Goal: Task Accomplishment & Management: Manage account settings

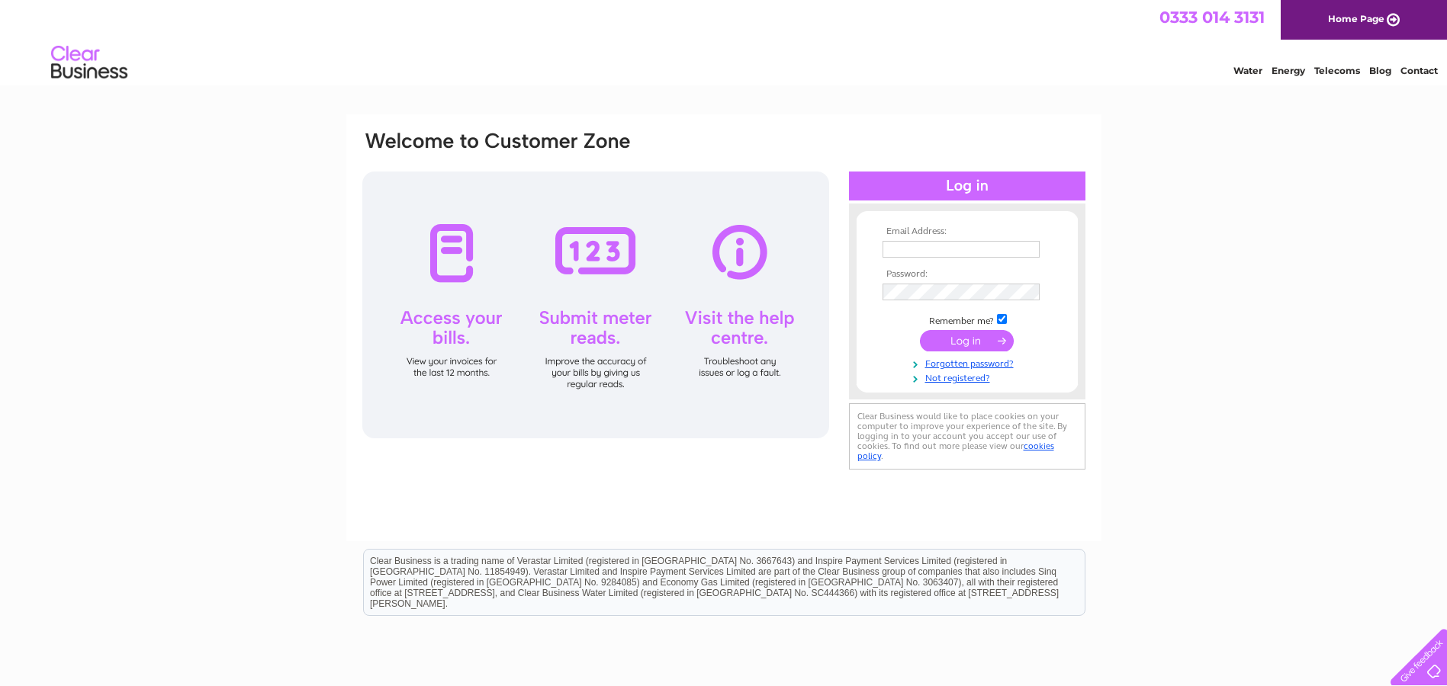
type input "gavennyparkmowers@gmail.com"
click at [968, 338] on input "submit" at bounding box center [967, 340] width 94 height 21
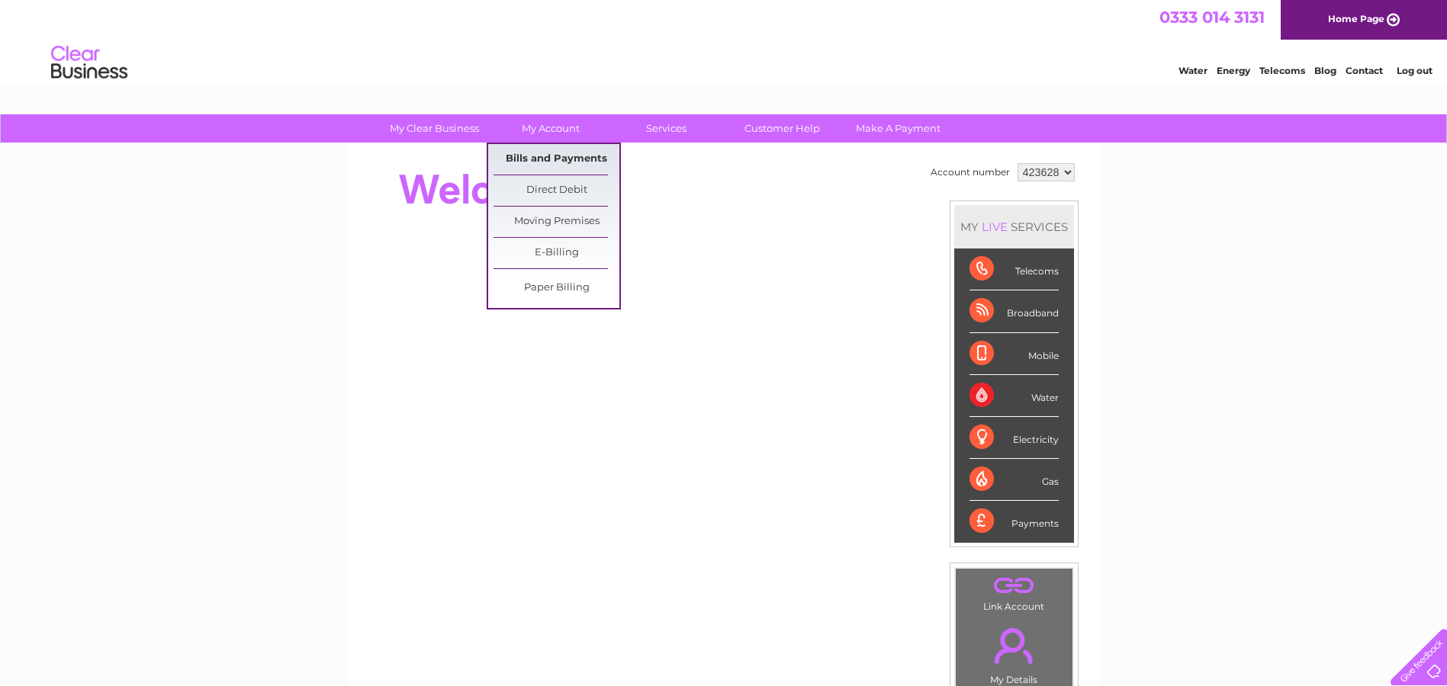
click at [535, 159] on link "Bills and Payments" at bounding box center [556, 159] width 126 height 31
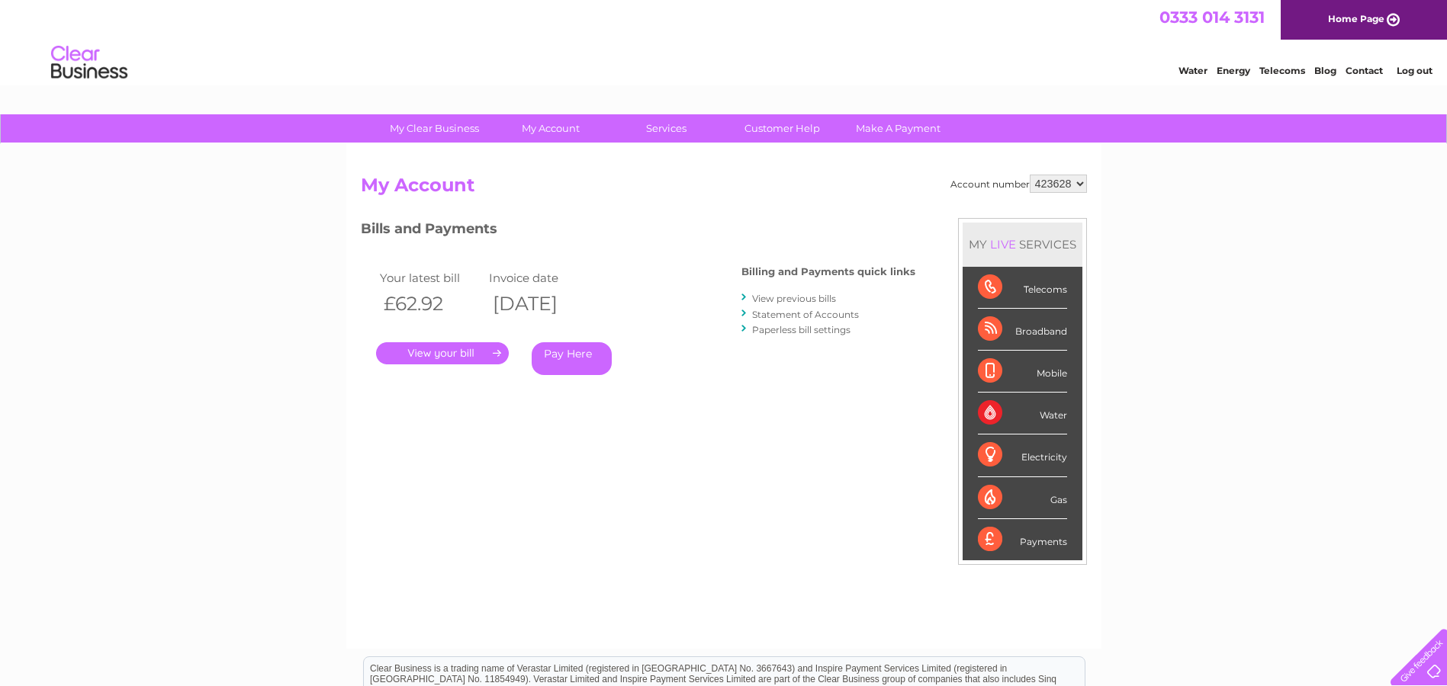
click at [464, 354] on link "." at bounding box center [442, 353] width 133 height 22
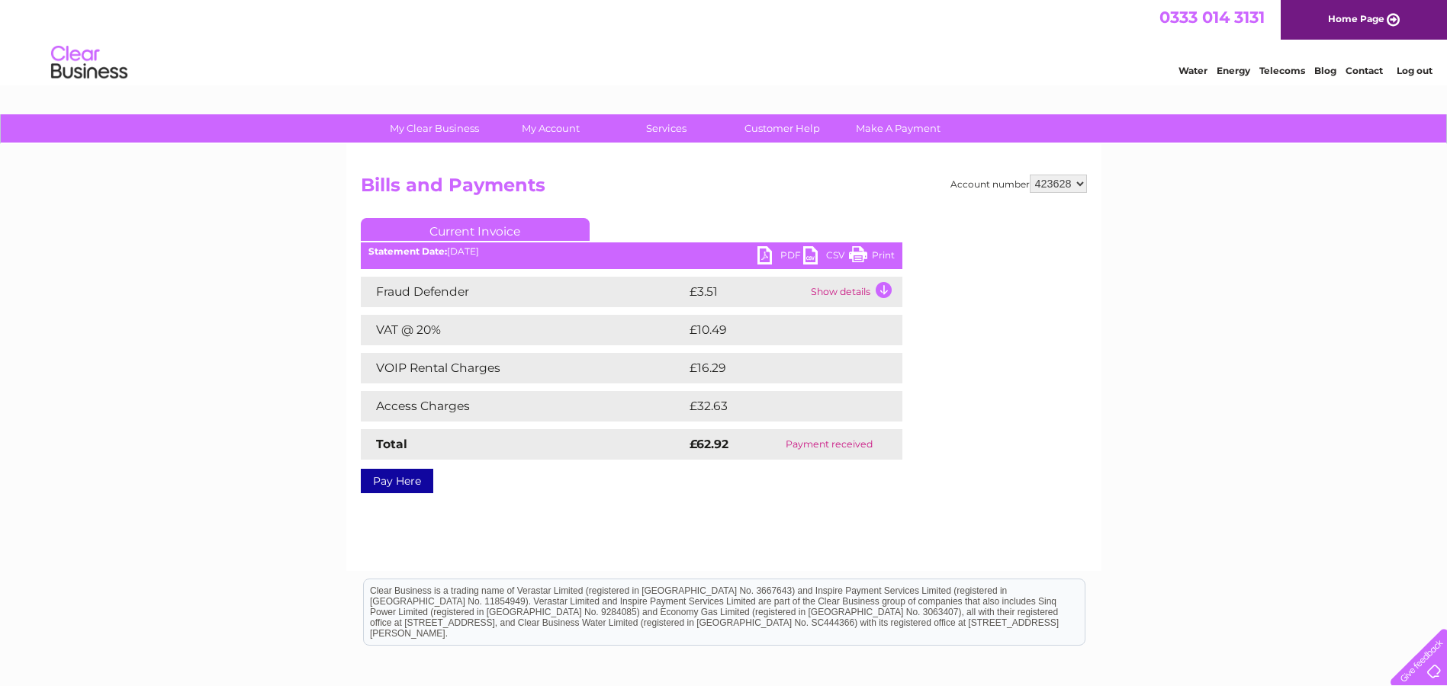
click at [759, 255] on link "PDF" at bounding box center [780, 257] width 46 height 22
